Goal: Entertainment & Leisure: Consume media (video, audio)

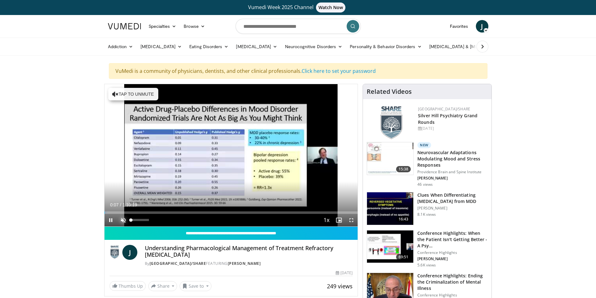
click at [120, 219] on span "Video Player" at bounding box center [123, 220] width 13 height 13
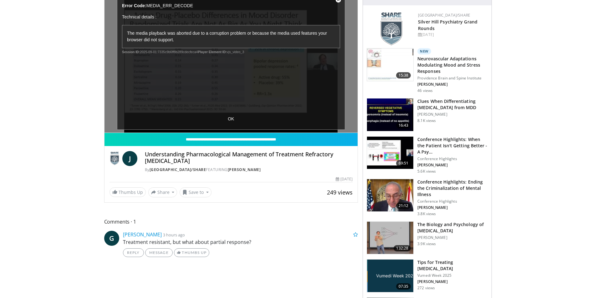
scroll to position [84, 0]
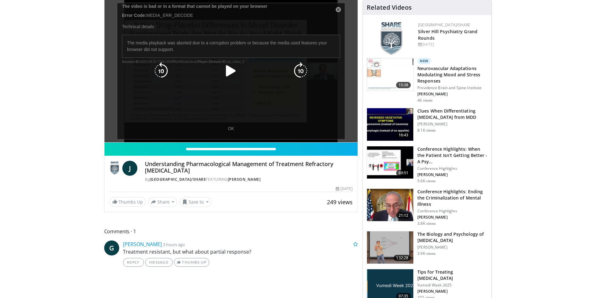
click at [234, 68] on icon "Video Player" at bounding box center [231, 71] width 18 height 18
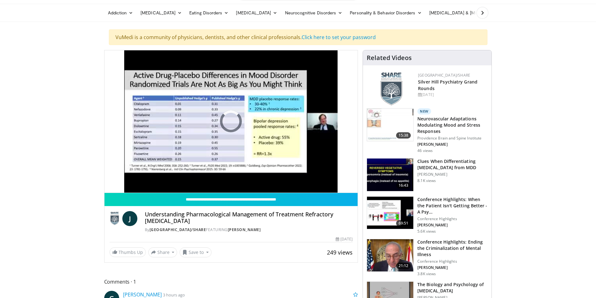
scroll to position [0, 0]
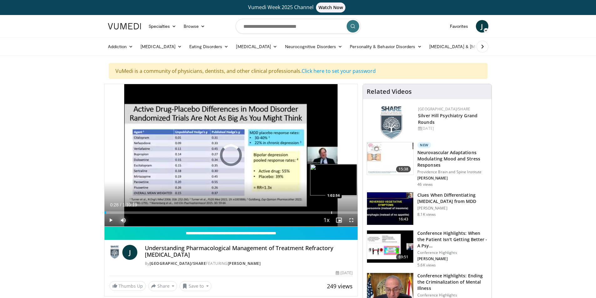
click at [331, 212] on div "Progress Bar" at bounding box center [331, 212] width 1 height 3
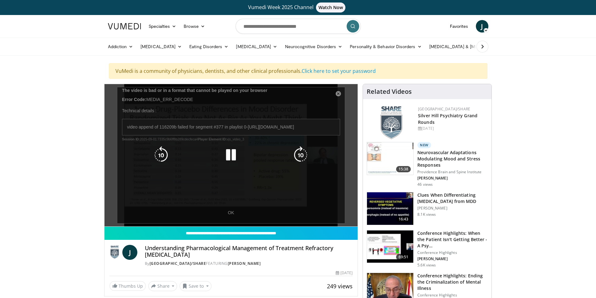
click at [228, 213] on div "10 seconds Tap to unmute" at bounding box center [230, 155] width 253 height 142
click at [227, 158] on icon "Video Player" at bounding box center [231, 155] width 18 height 18
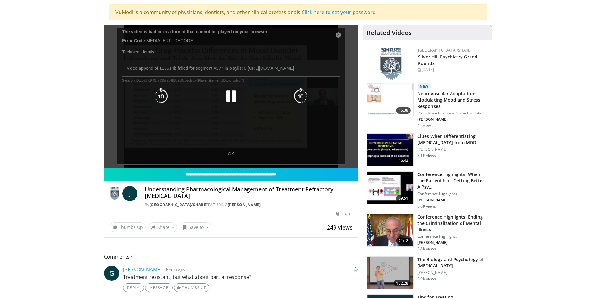
scroll to position [63, 0]
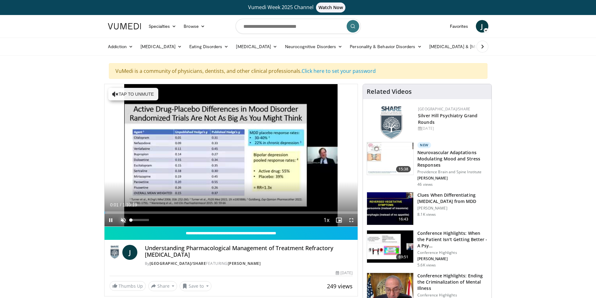
click at [123, 222] on span "Video Player" at bounding box center [123, 220] width 13 height 13
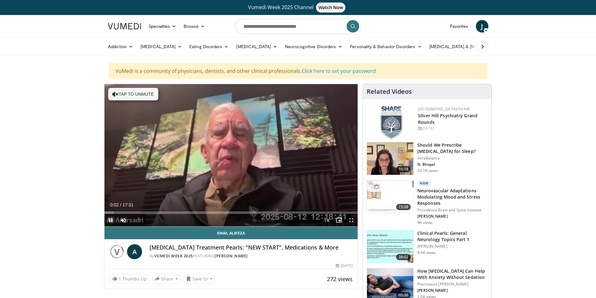
click at [111, 221] on span "Video Player" at bounding box center [110, 220] width 13 height 13
